Goal: Navigation & Orientation: Go to known website

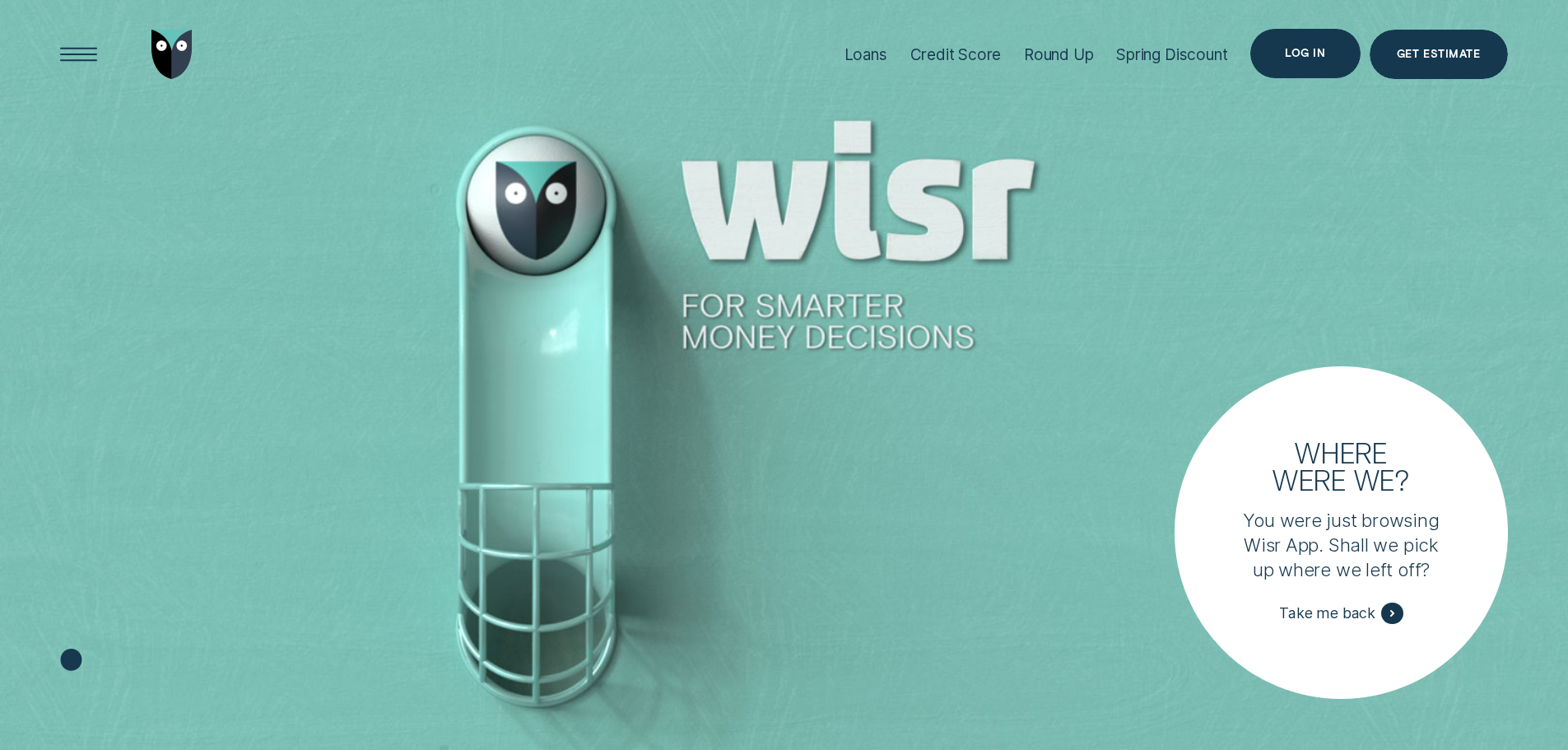
click at [1338, 52] on div "Log in" at bounding box center [1305, 54] width 110 height 49
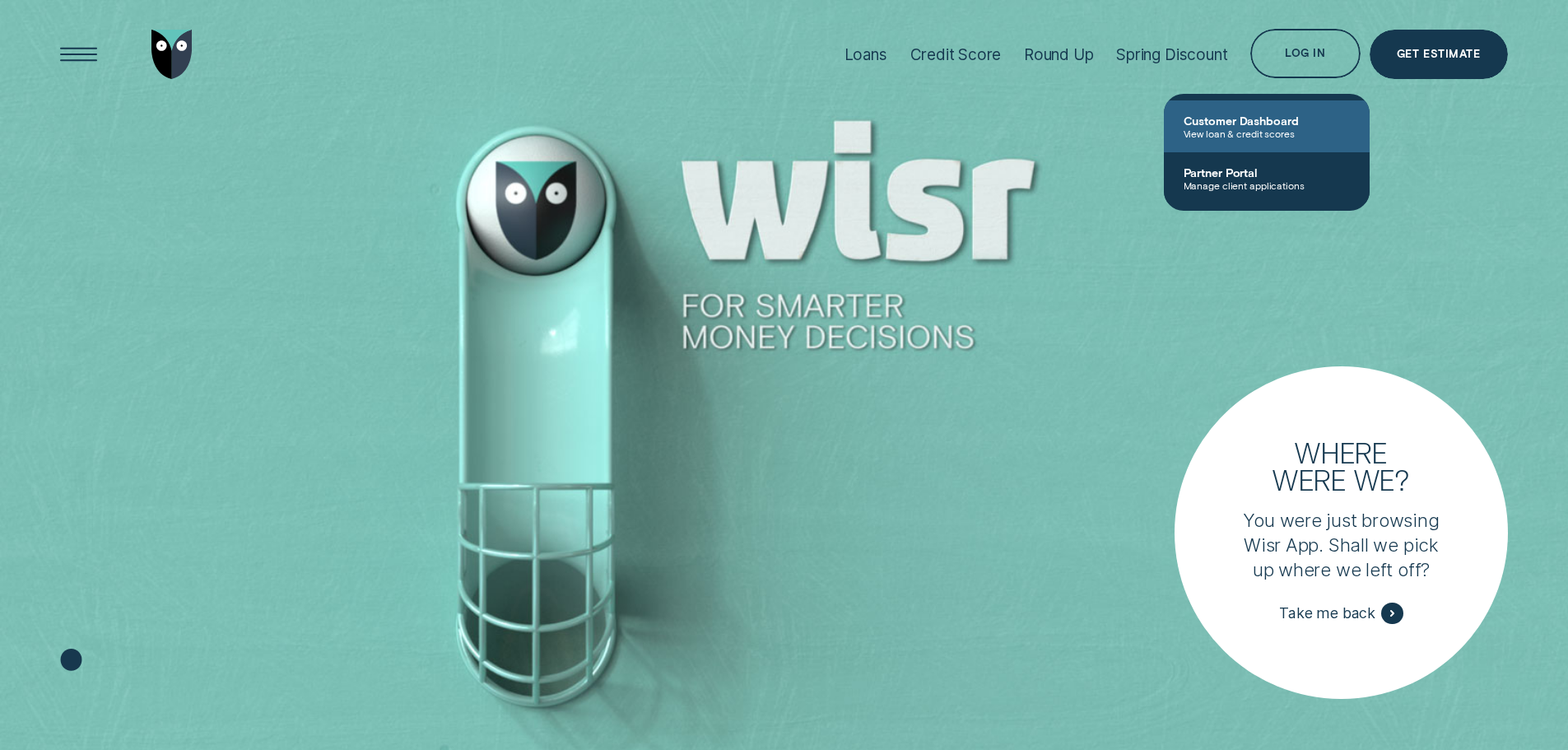
click at [1251, 120] on span "Customer Dashboard" at bounding box center [1267, 120] width 166 height 14
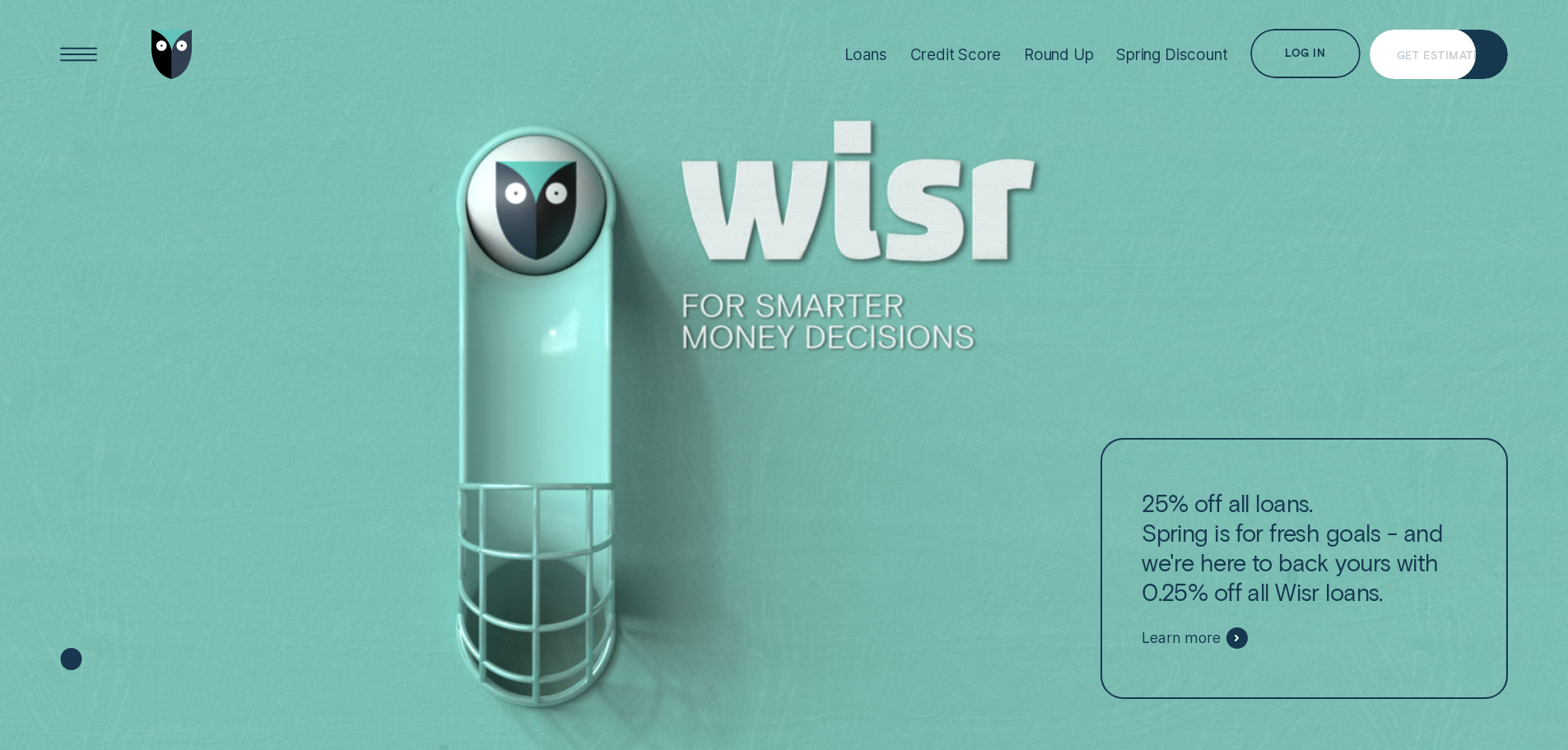
click at [1420, 56] on div "Get Estimate" at bounding box center [1439, 57] width 83 height 10
